Goal: Transaction & Acquisition: Purchase product/service

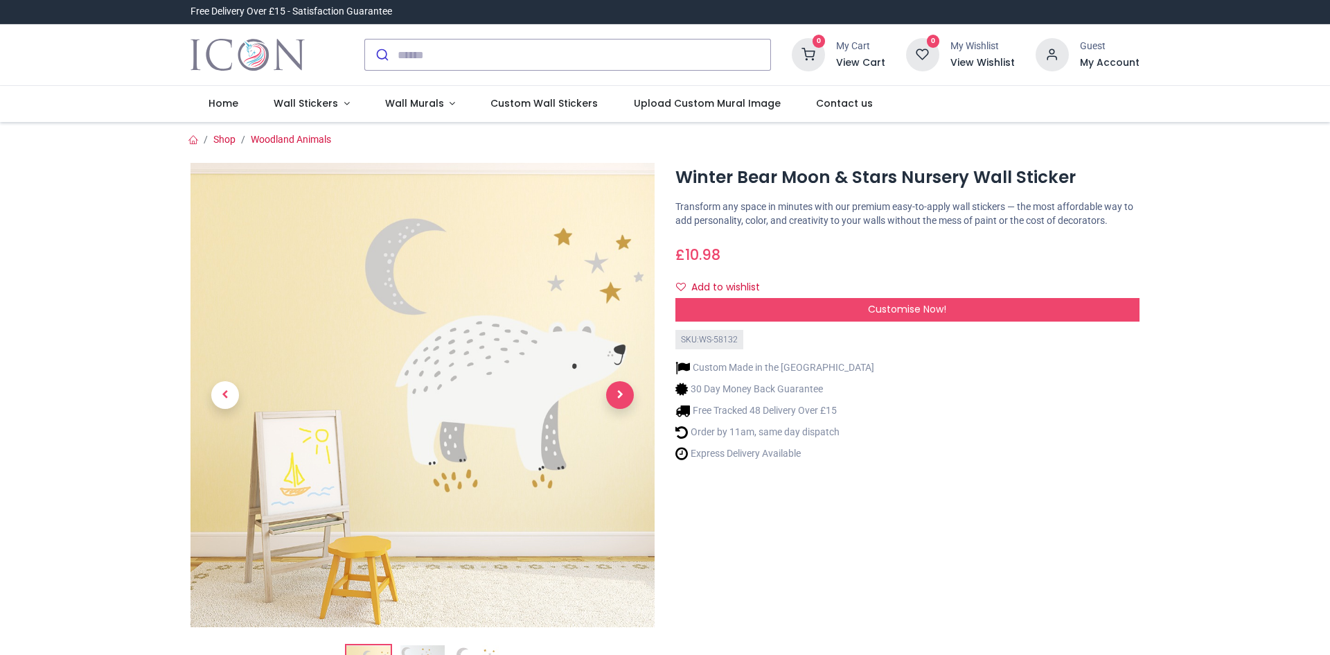
click at [623, 396] on span "Next" at bounding box center [620, 395] width 28 height 28
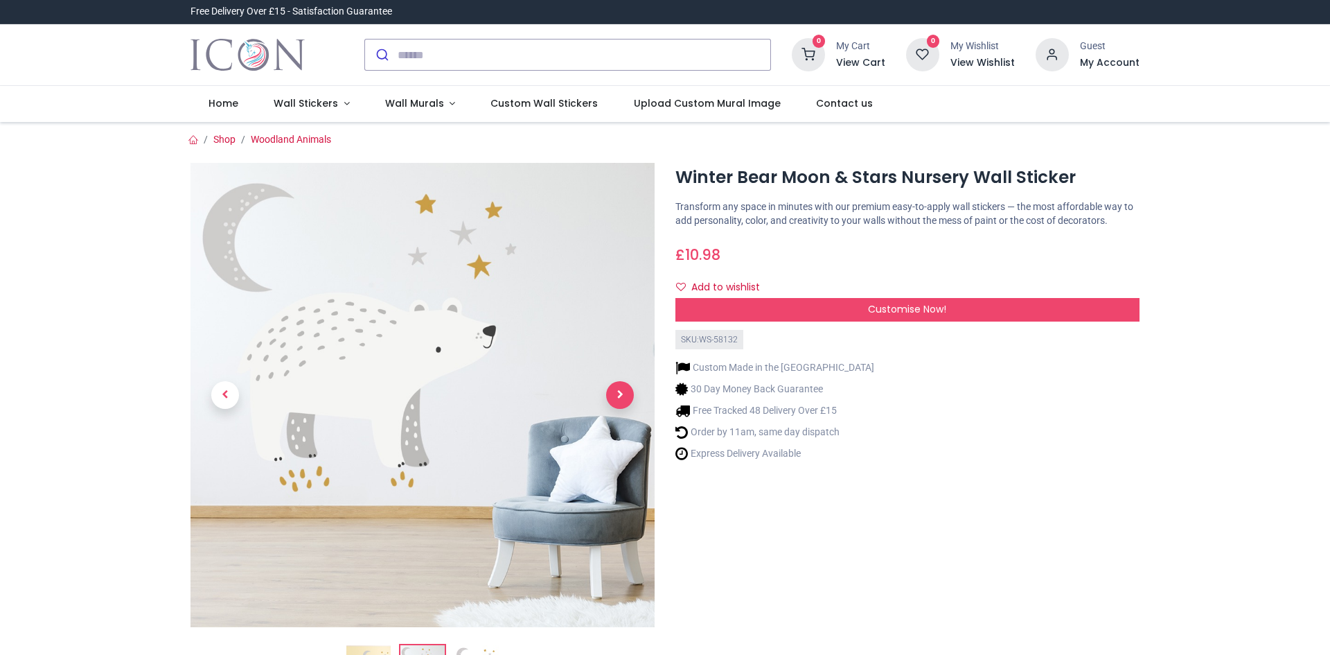
click at [623, 396] on span "Next" at bounding box center [620, 395] width 28 height 28
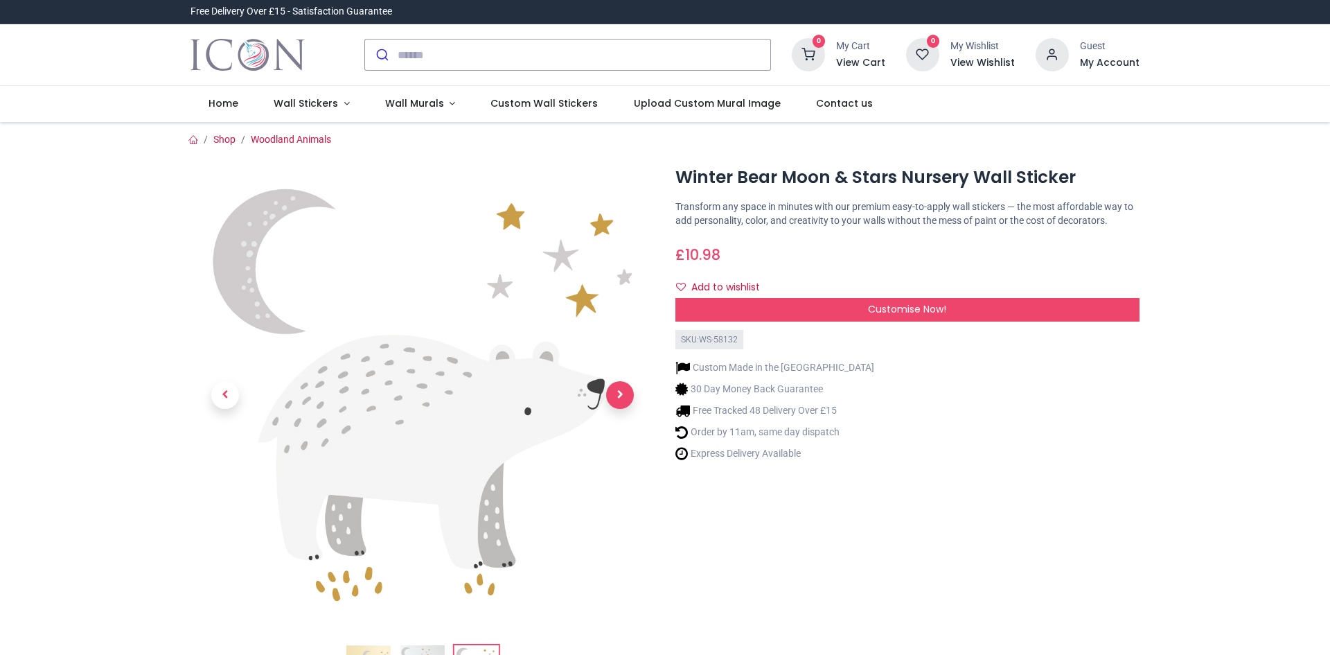
click at [622, 398] on span "Next" at bounding box center [620, 395] width 28 height 28
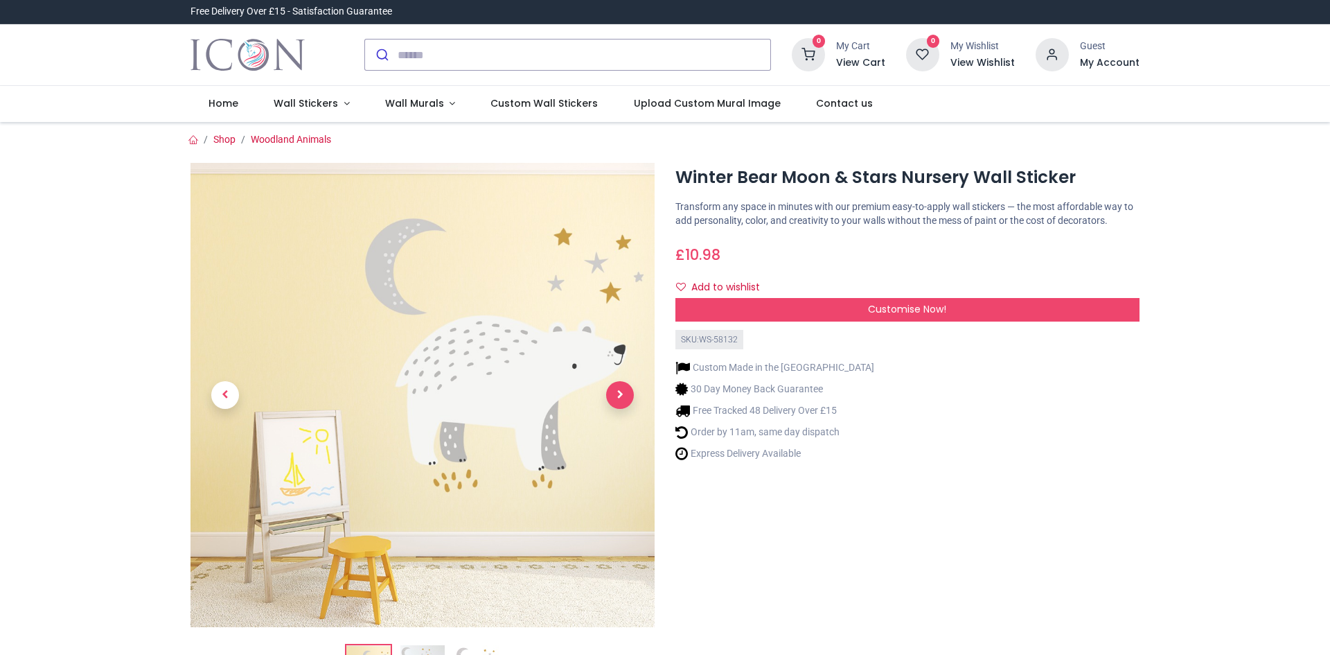
click at [622, 398] on span "Next" at bounding box center [620, 395] width 28 height 28
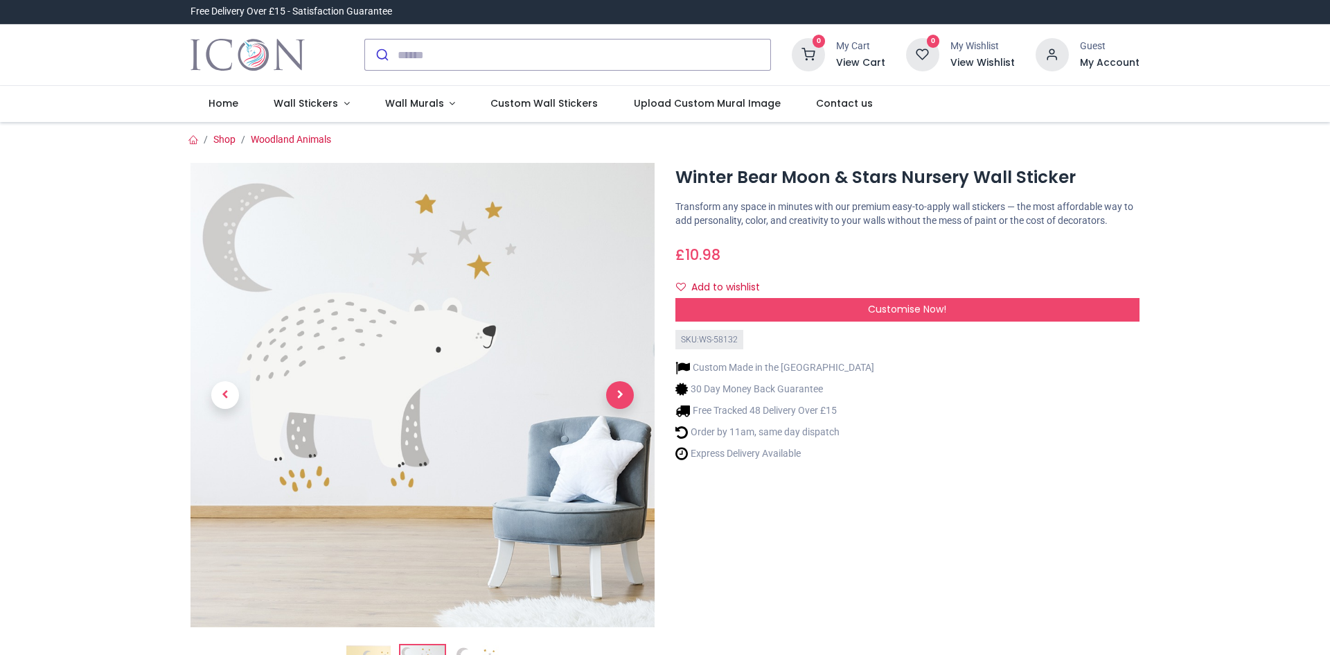
click at [622, 398] on span "Next" at bounding box center [620, 395] width 28 height 28
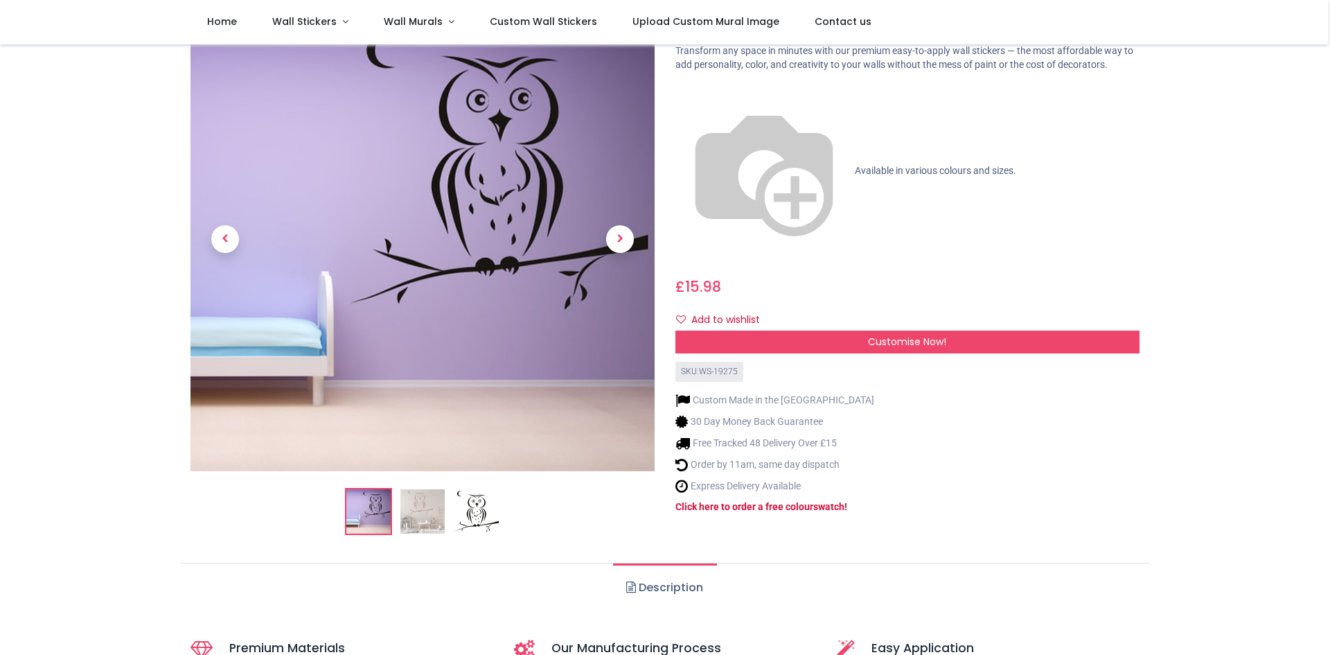
scroll to position [69, 0]
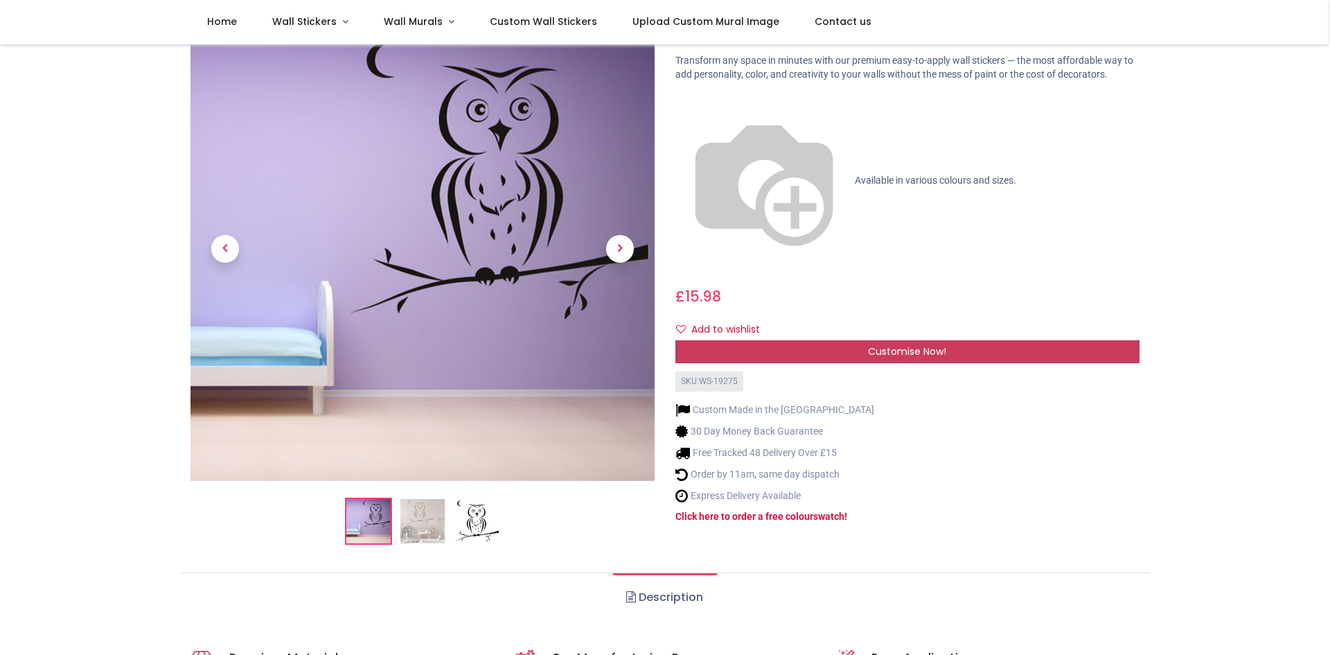
click at [891, 344] on span "Customise Now!" at bounding box center [907, 351] width 78 height 14
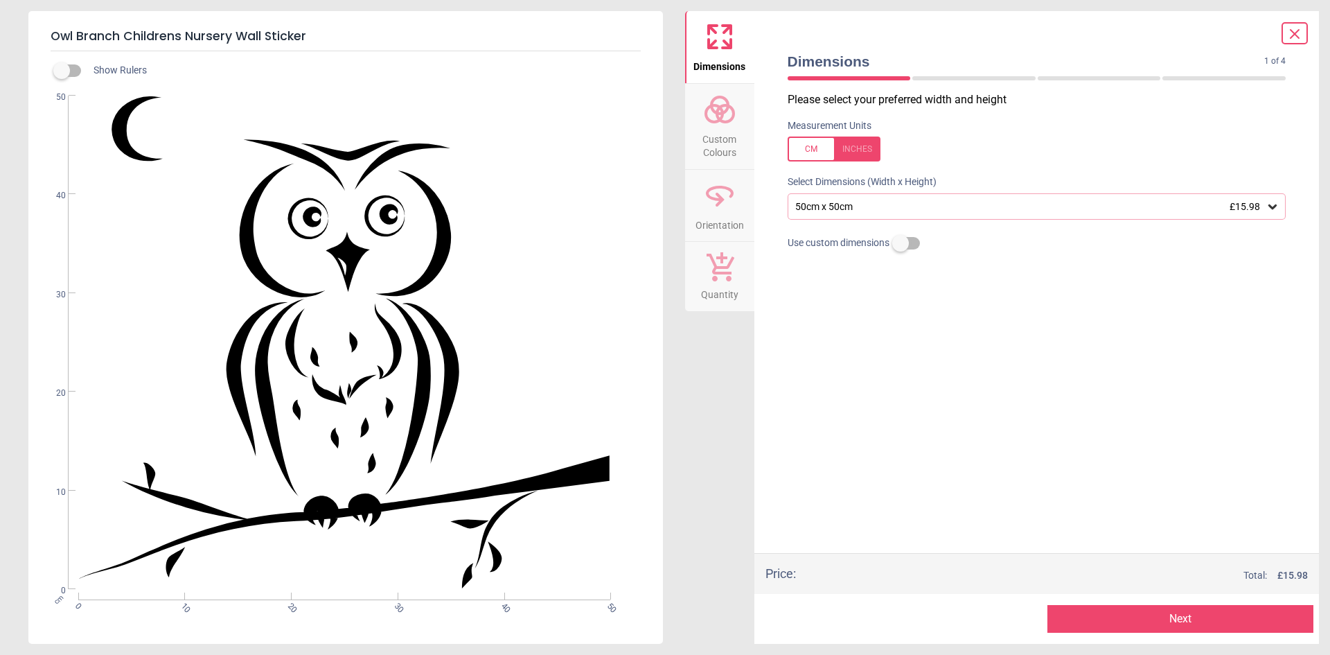
click at [1270, 209] on icon at bounding box center [1272, 206] width 8 height 5
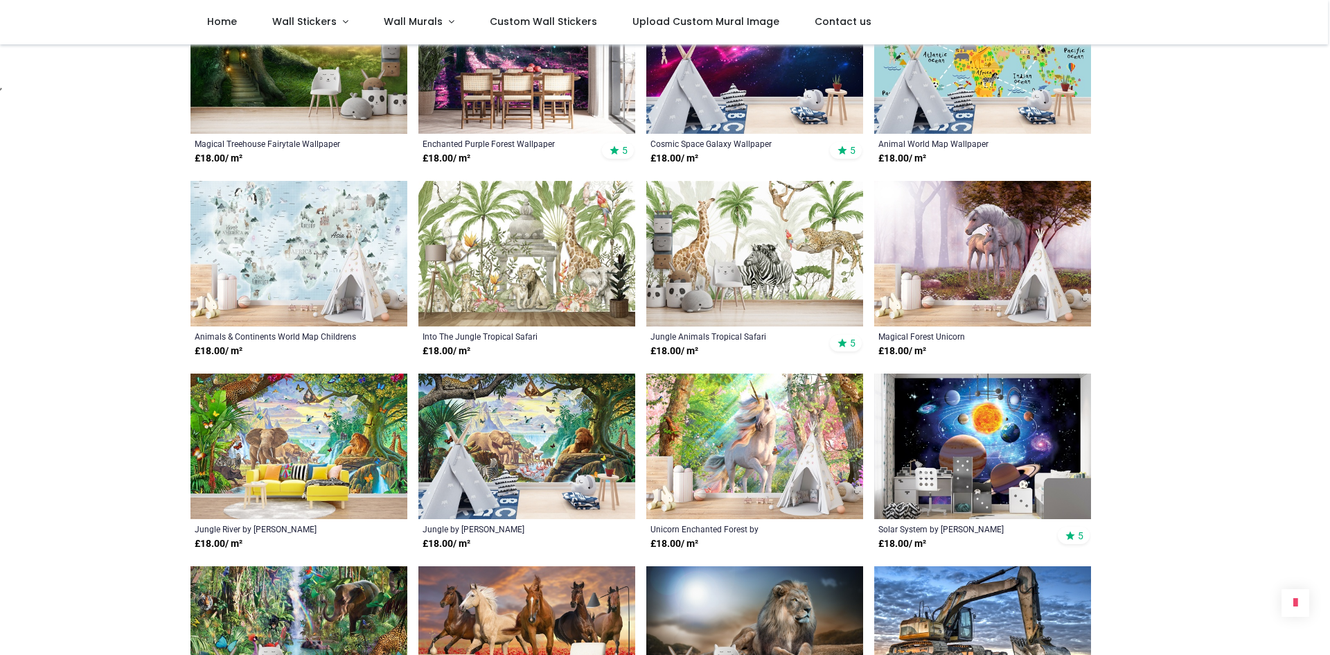
scroll to position [1039, 0]
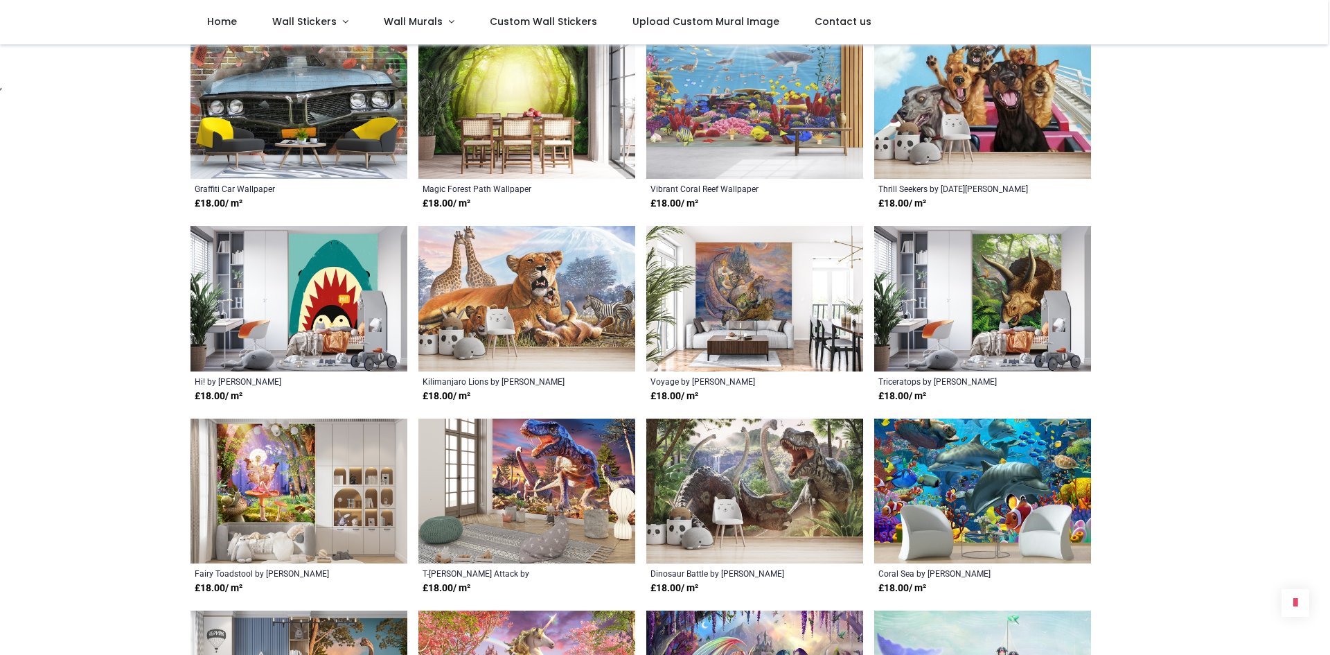
scroll to position [2355, 0]
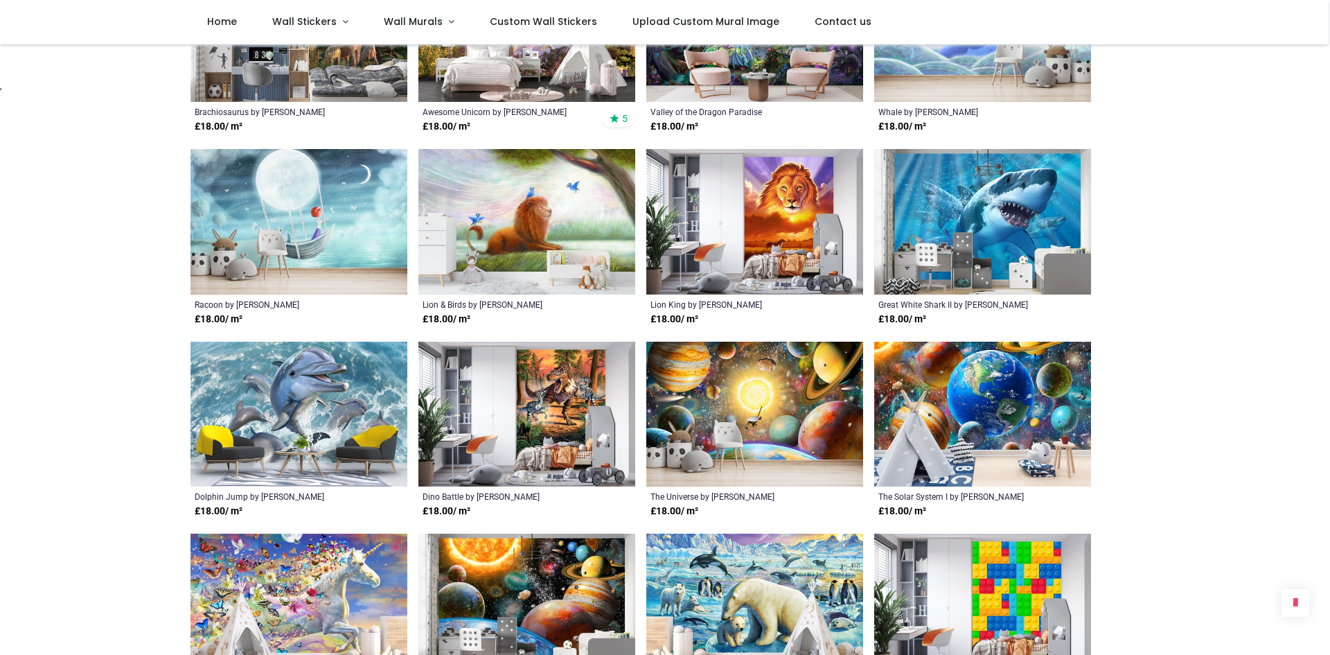
scroll to position [2979, 0]
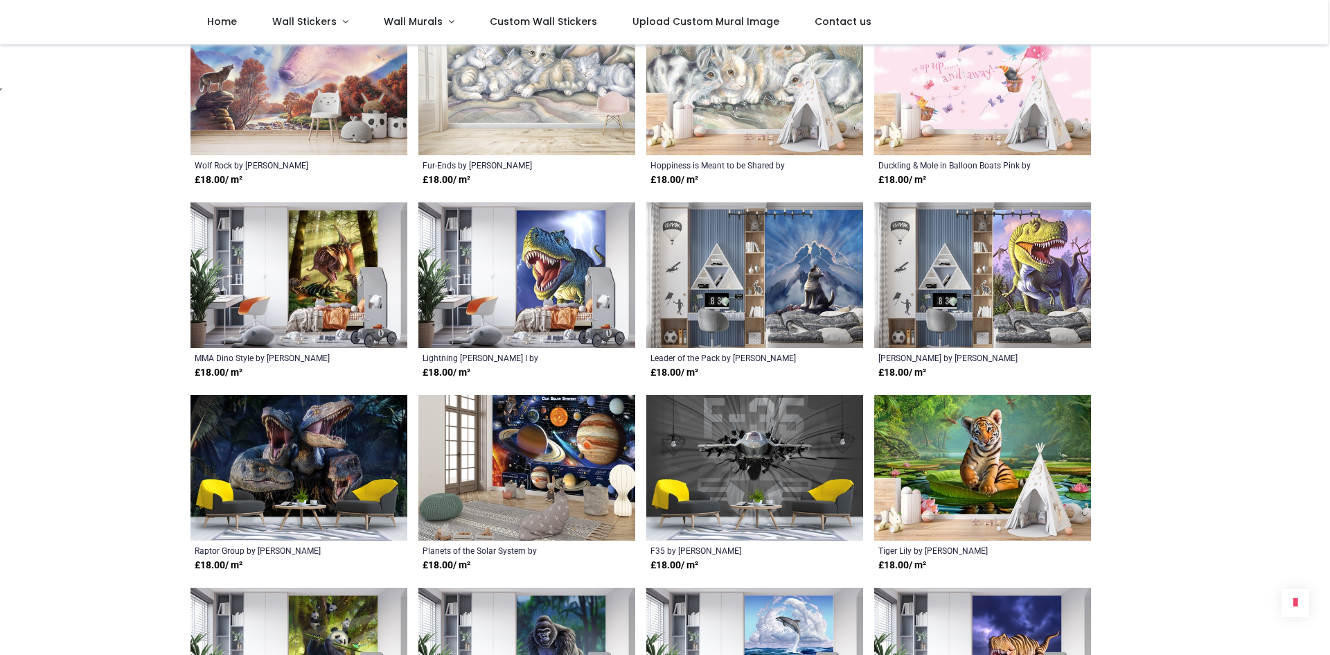
scroll to position [4641, 0]
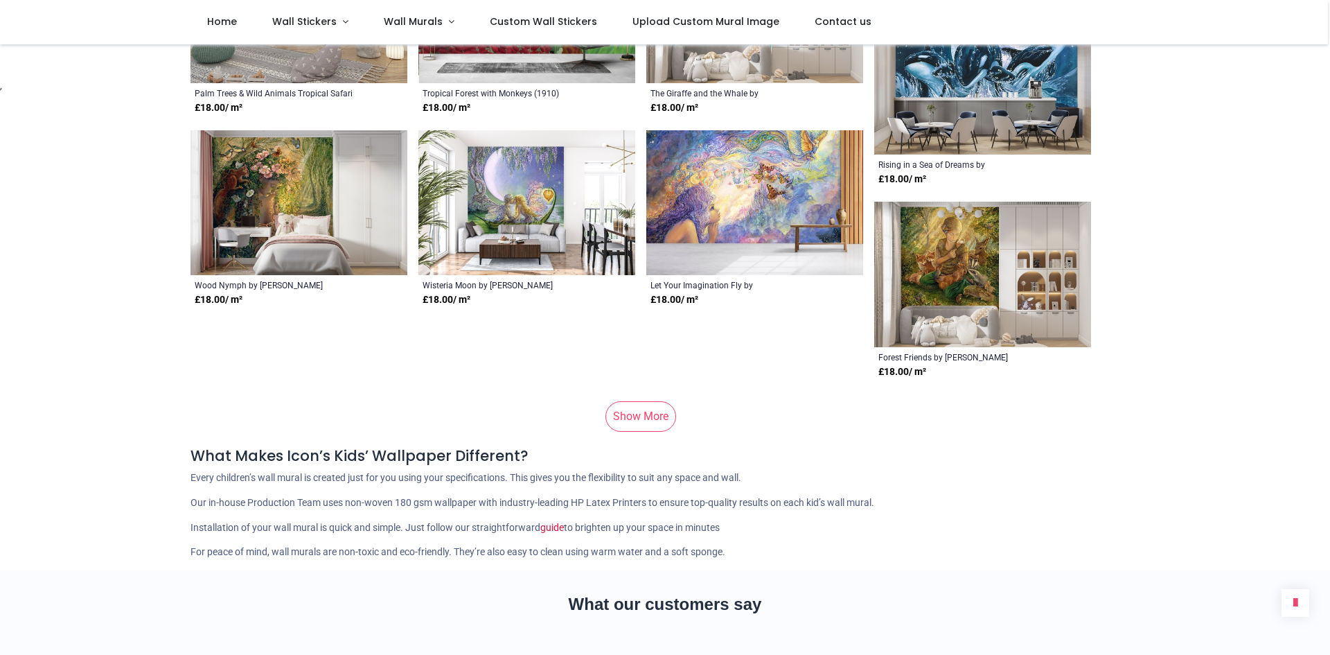
scroll to position [6789, 0]
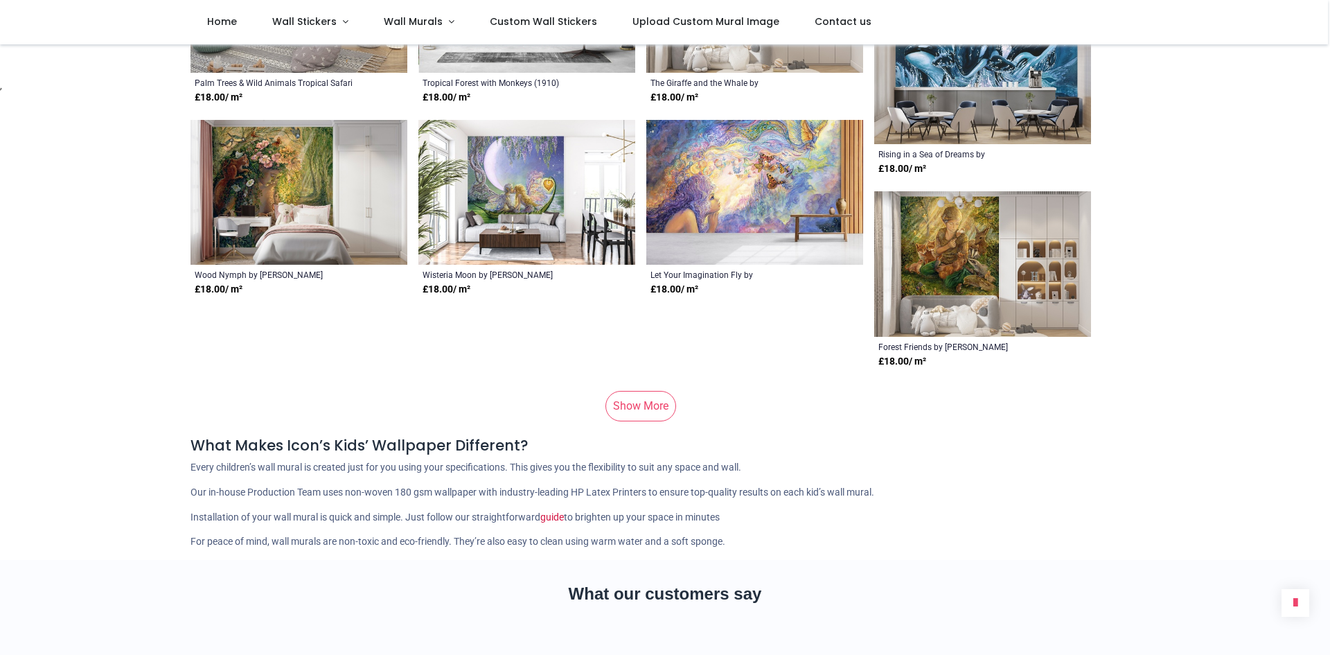
click at [631, 391] on link "Show More" at bounding box center [640, 406] width 71 height 30
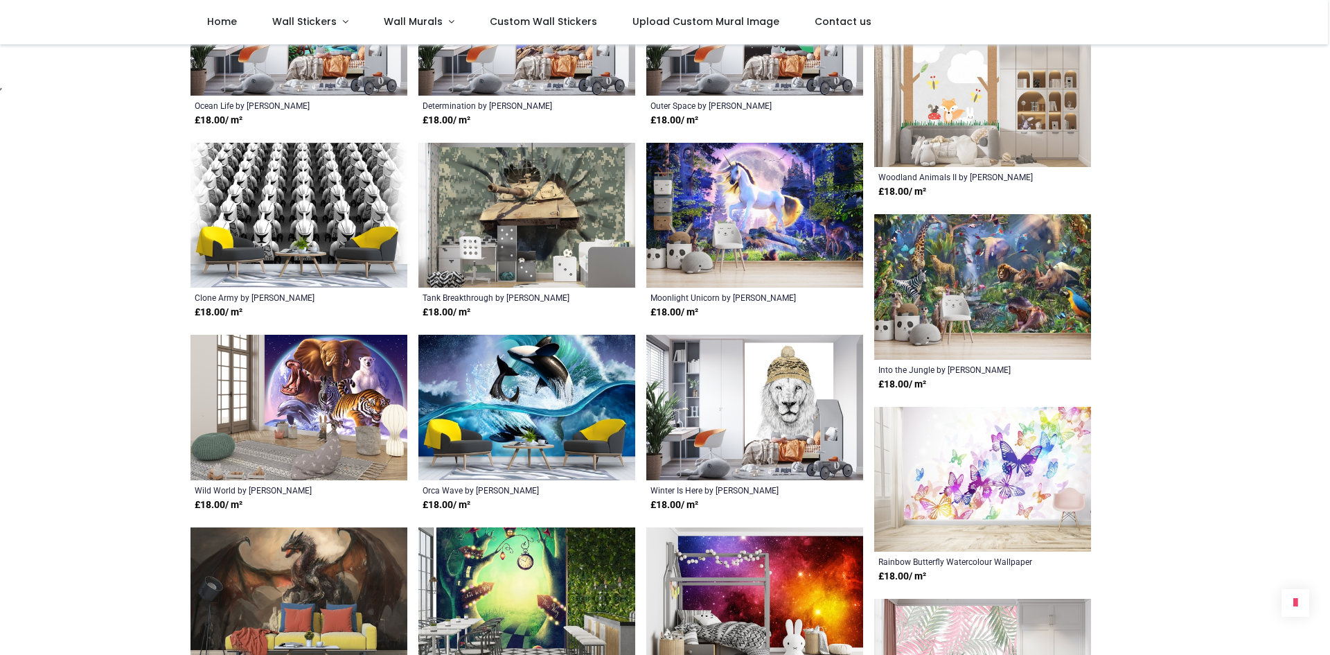
scroll to position [7620, 0]
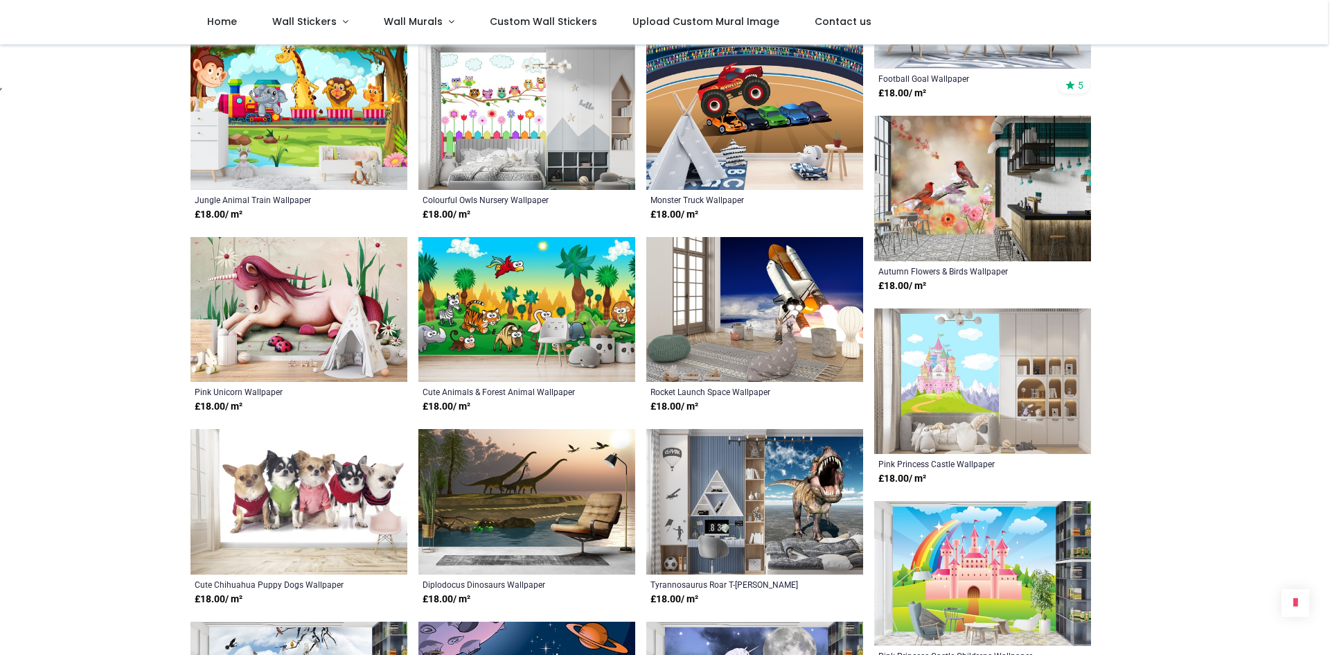
scroll to position [9005, 0]
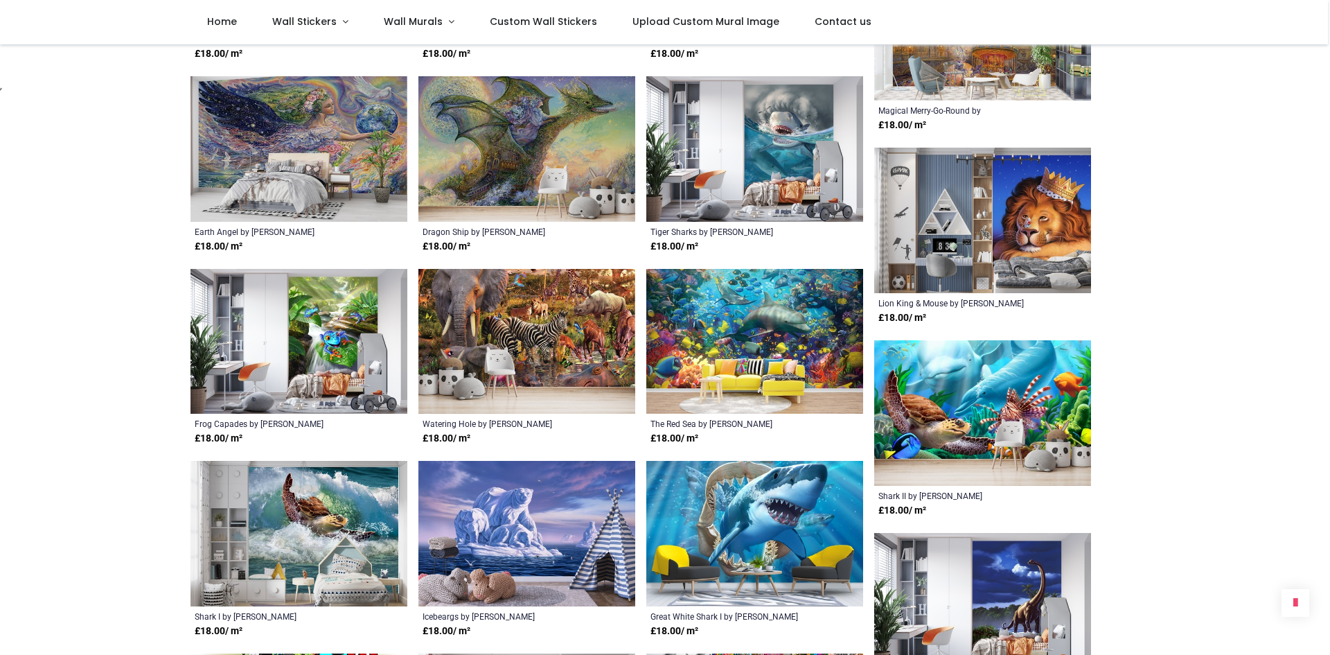
scroll to position [10252, 0]
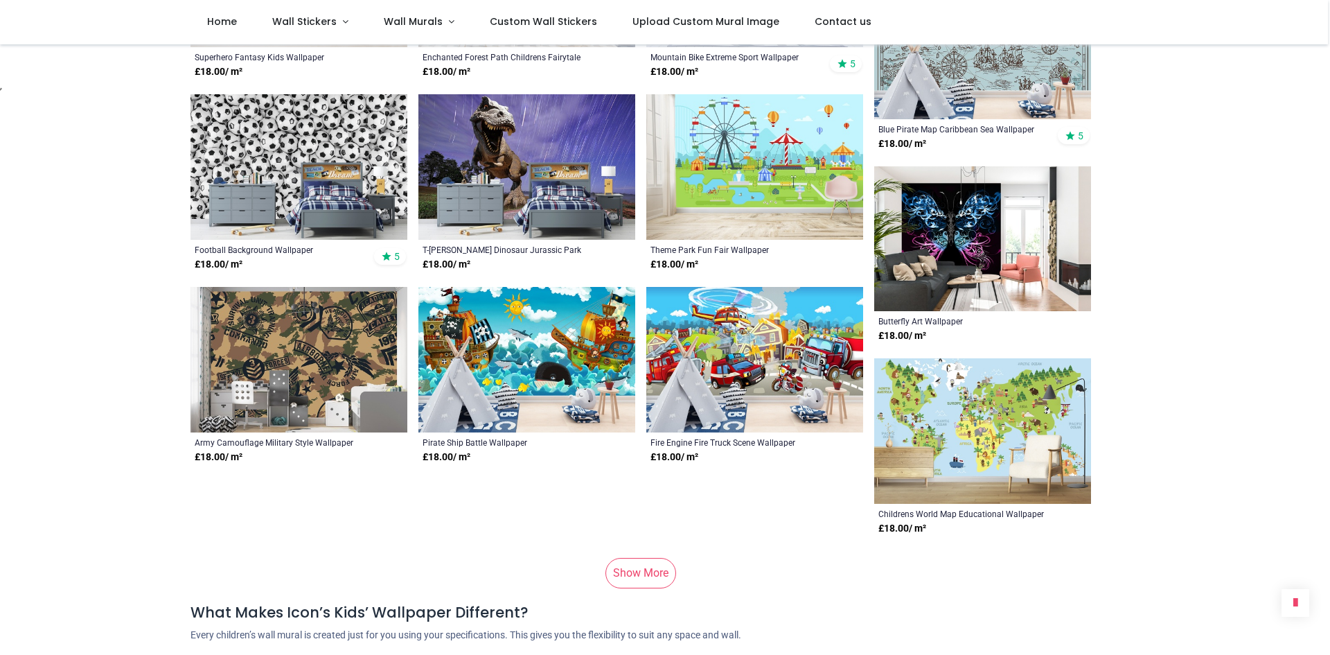
scroll to position [13370, 0]
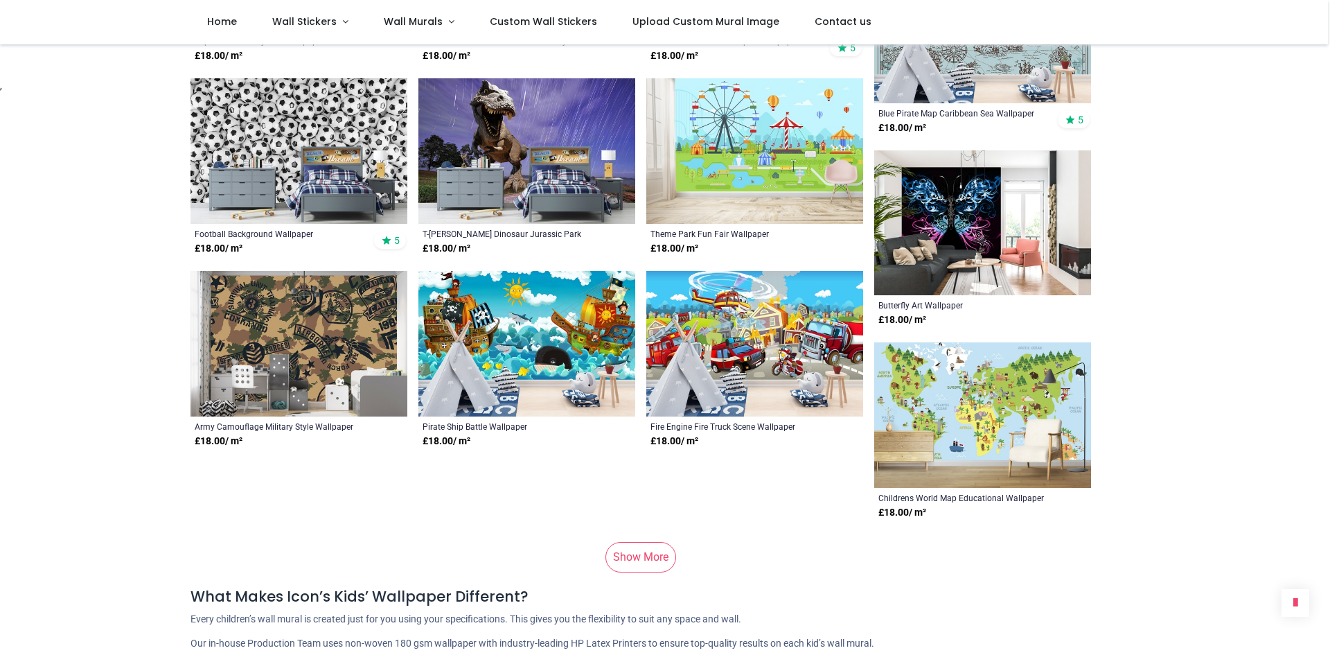
click at [651, 542] on link "Show More" at bounding box center [640, 557] width 71 height 30
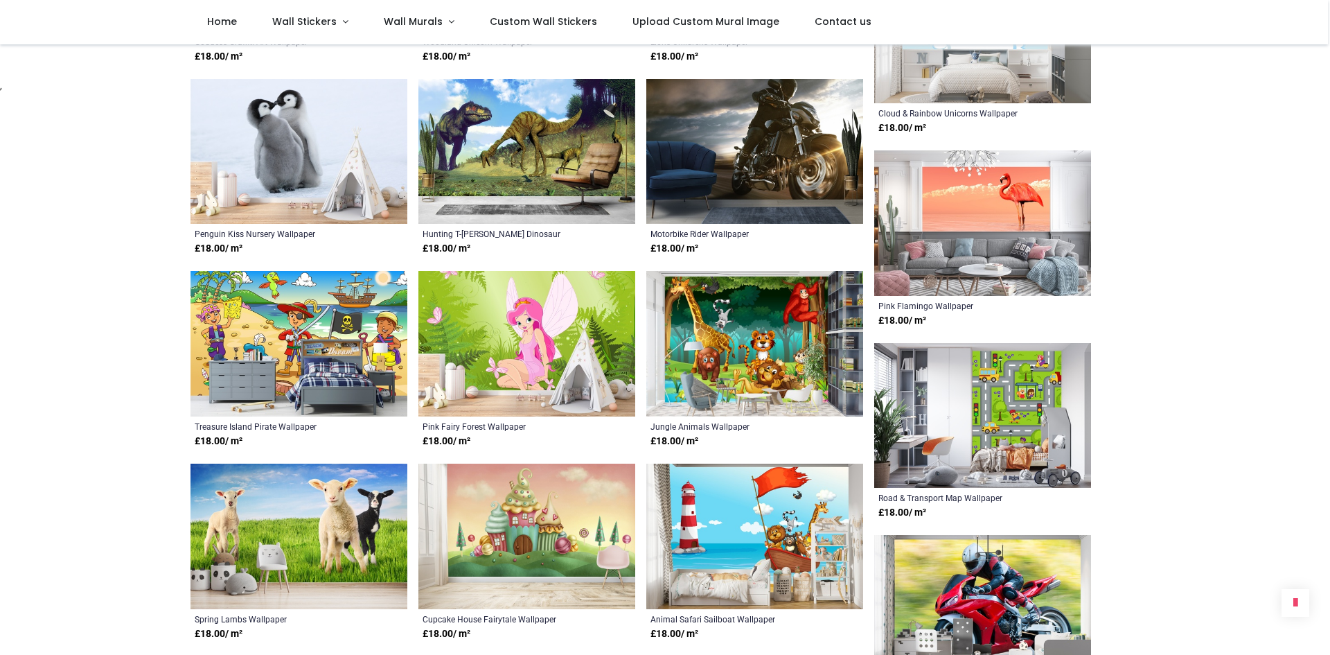
scroll to position [14339, 0]
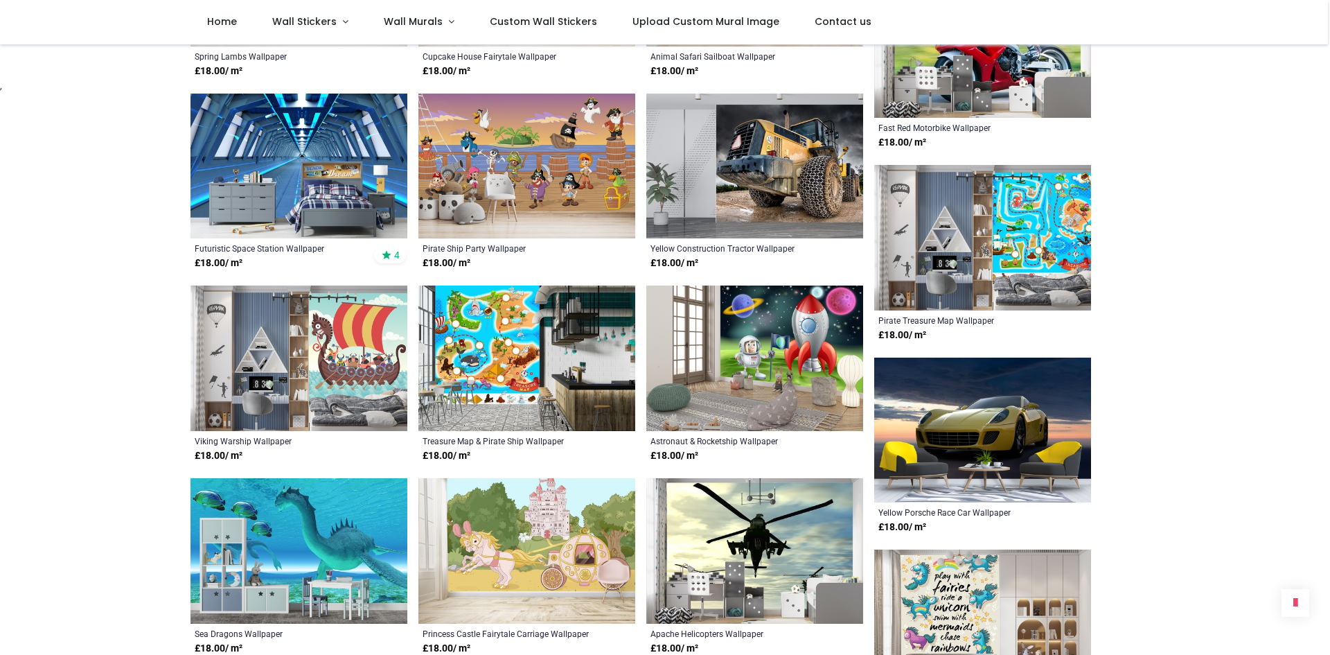
scroll to position [15171, 0]
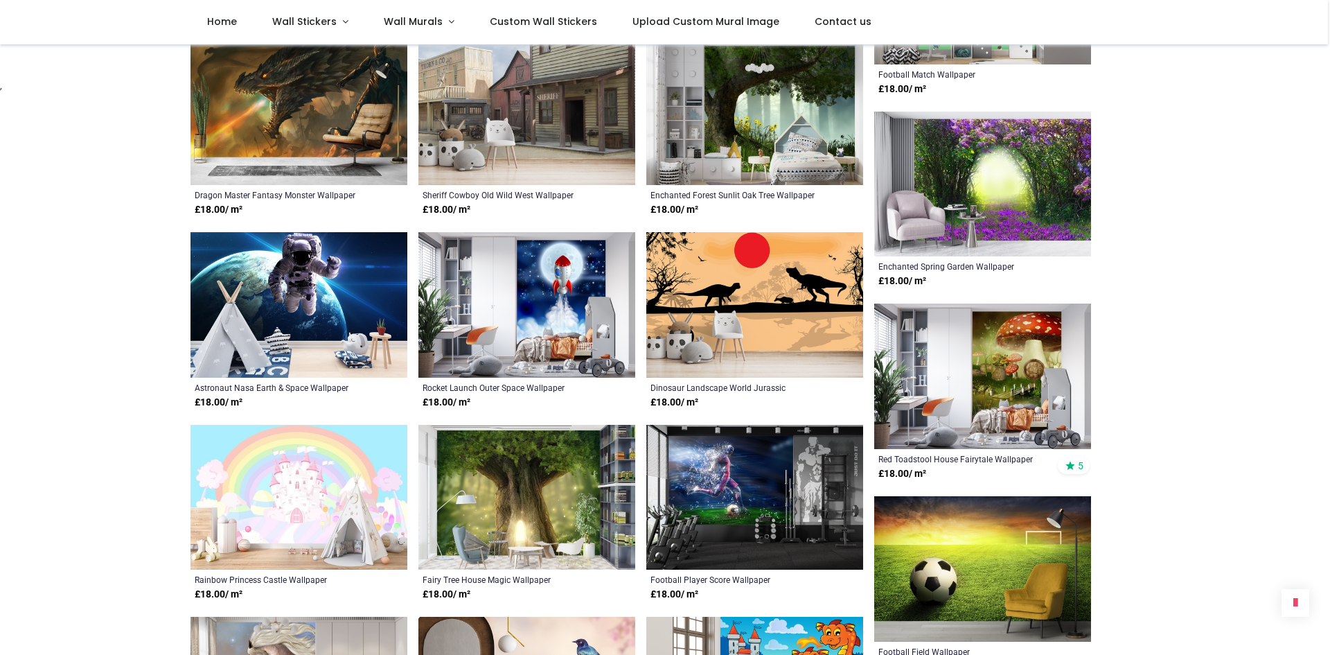
scroll to position [16487, 0]
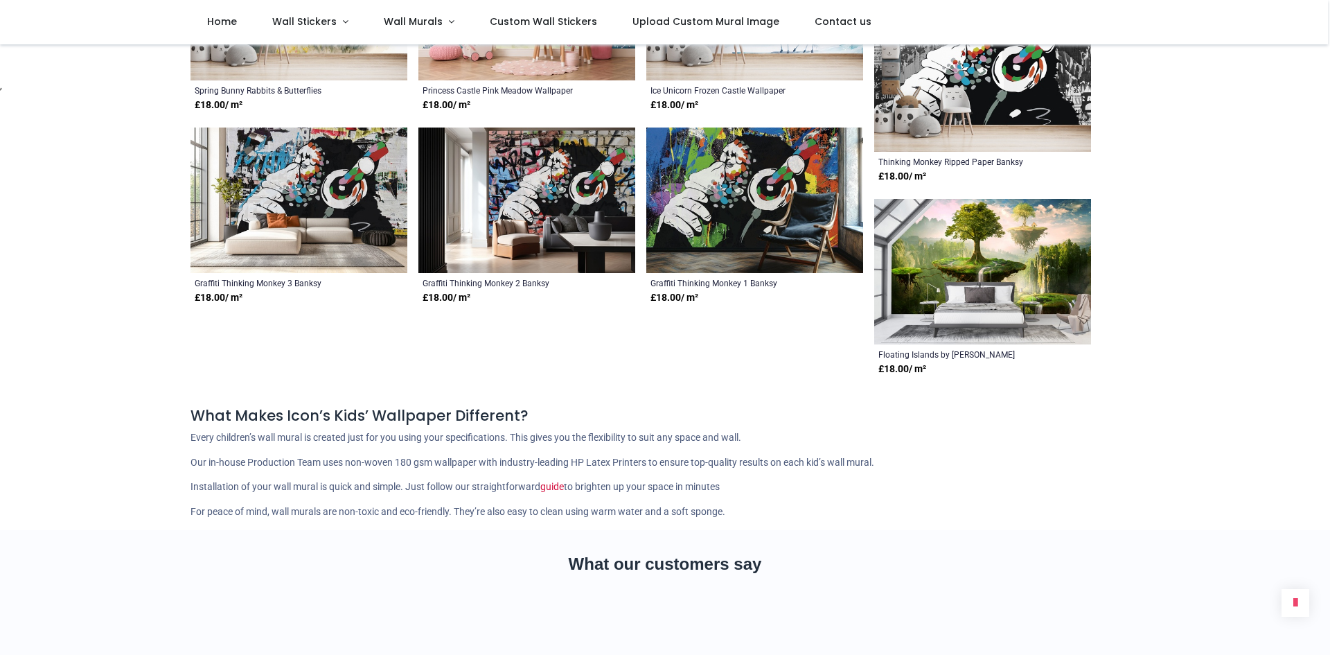
scroll to position [18773, 0]
